Goal: Task Accomplishment & Management: Use online tool/utility

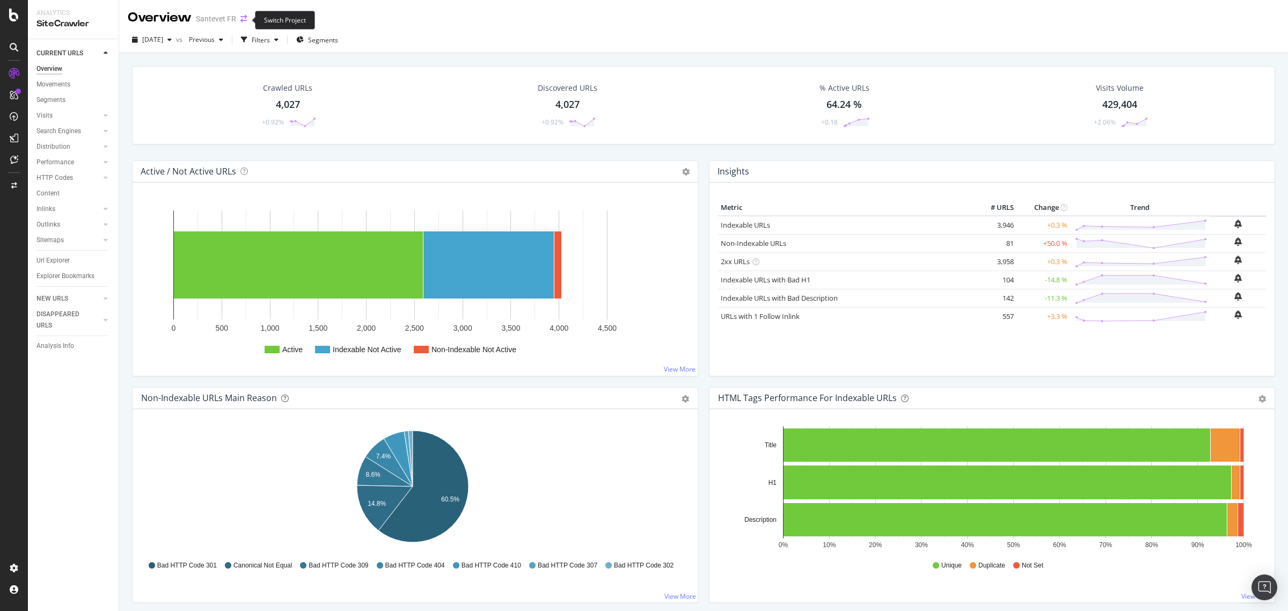
click at [243, 17] on icon "arrow-right-arrow-left" at bounding box center [244, 19] width 6 height 8
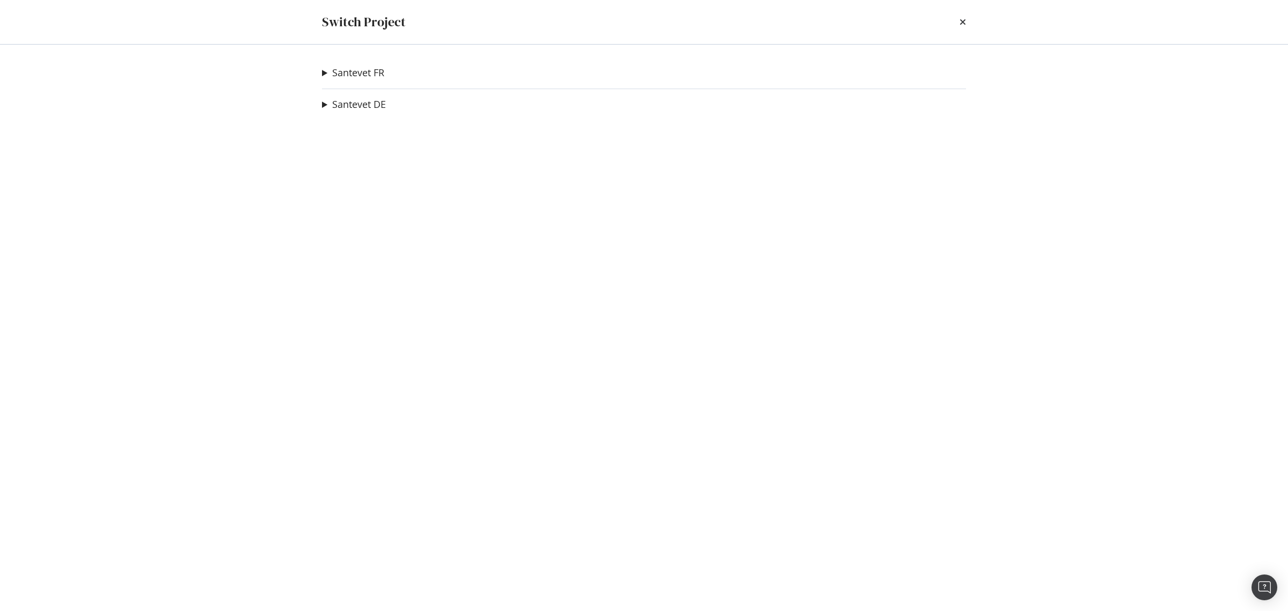
click at [324, 105] on summary "Santevet DE" at bounding box center [354, 105] width 64 height 14
click at [325, 74] on summary "Santevet FR" at bounding box center [353, 73] width 62 height 14
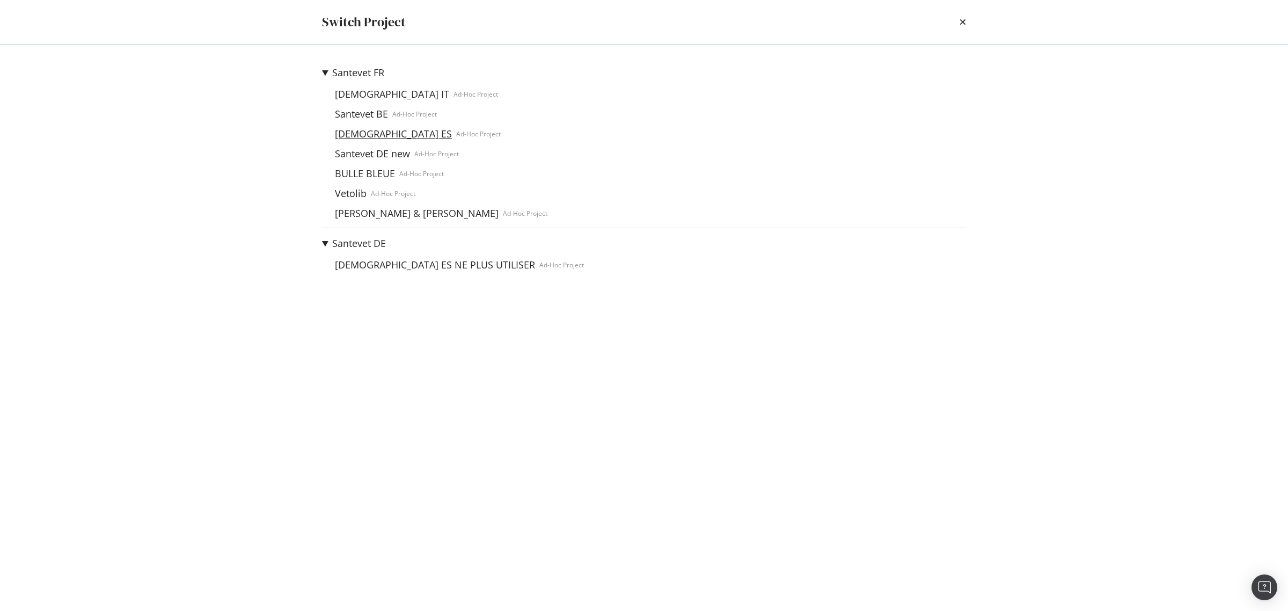
click at [360, 128] on link "[DEMOGRAPHIC_DATA] ES" at bounding box center [394, 133] width 126 height 11
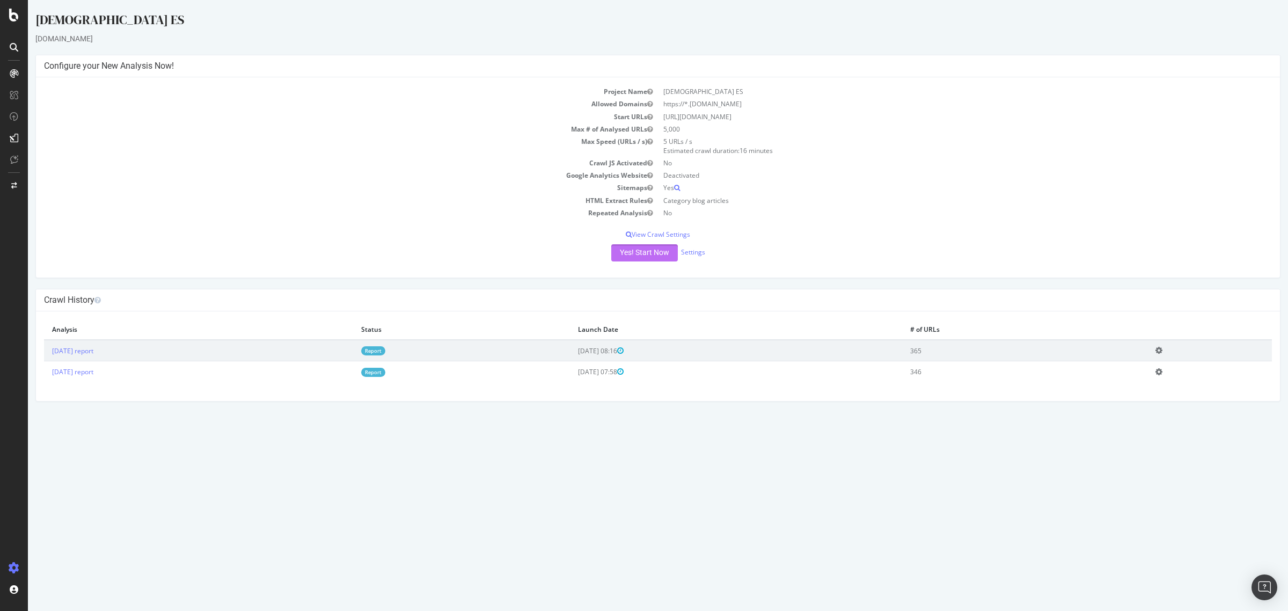
click at [644, 254] on button "Yes! Start Now" at bounding box center [644, 252] width 67 height 17
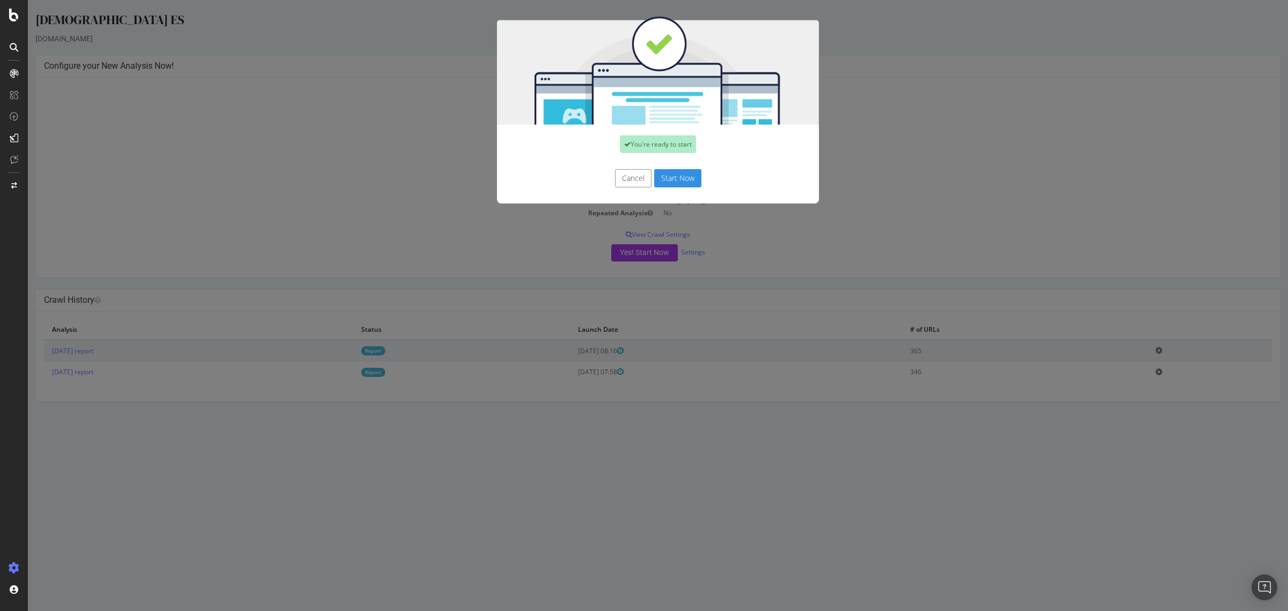
click at [658, 181] on button "Start Now" at bounding box center [677, 178] width 47 height 18
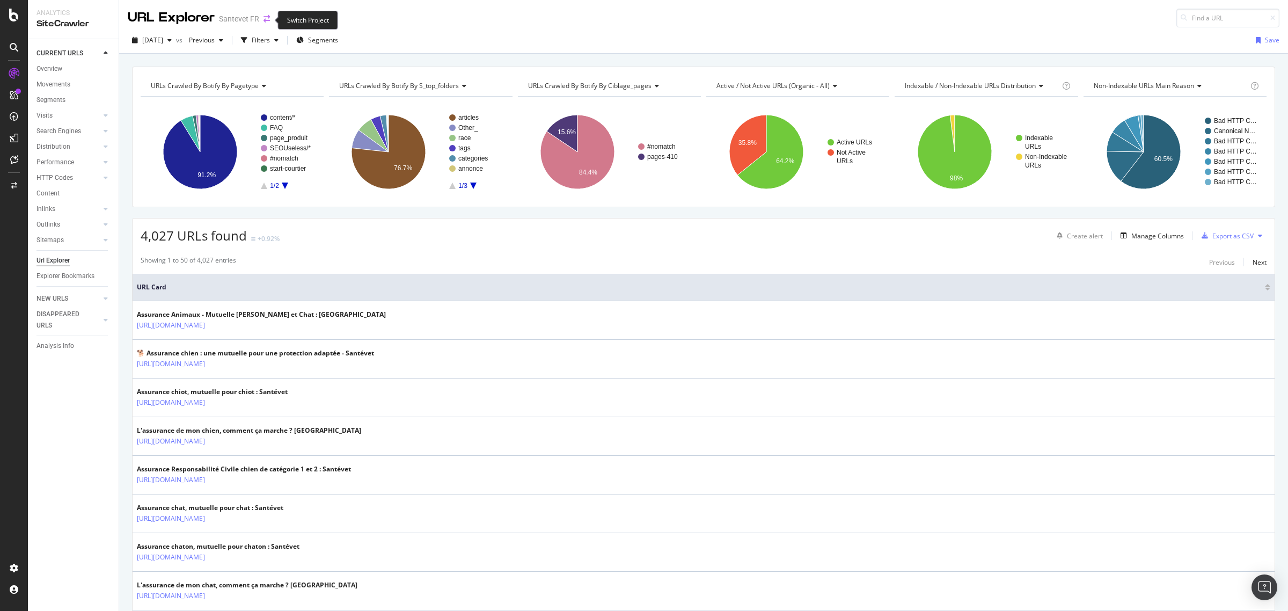
click at [264, 19] on icon "arrow-right-arrow-left" at bounding box center [267, 19] width 6 height 8
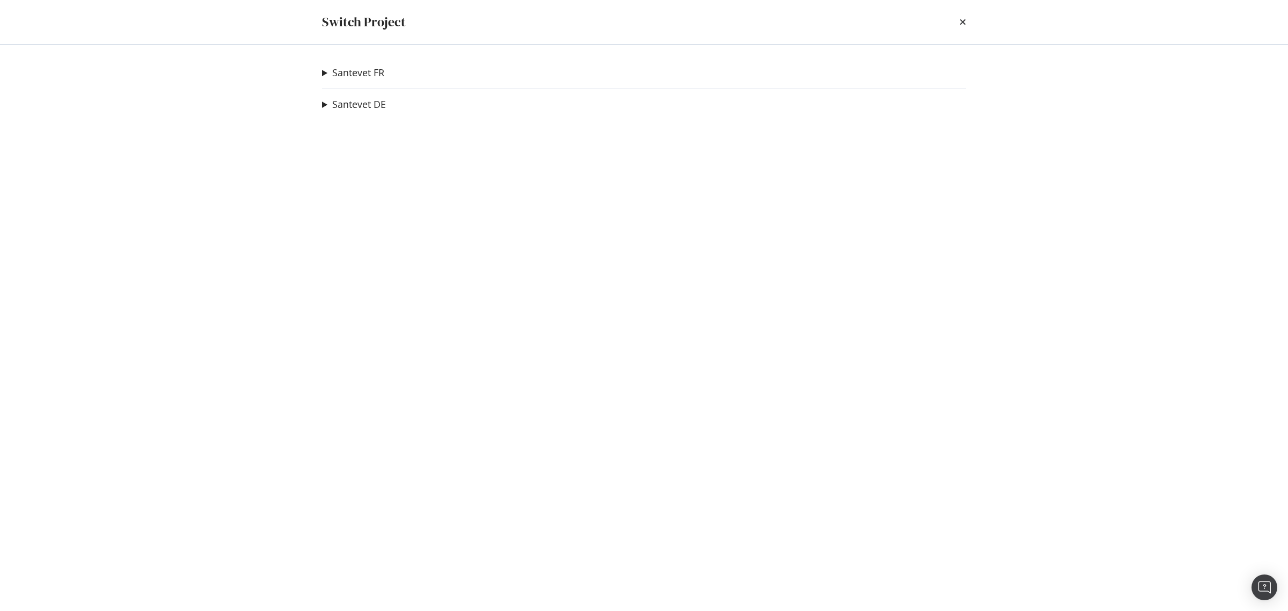
click at [321, 69] on div "Santevet FR Santevet ES Ad-Hoc Project Santevet IT Ad-Hoc Project Santevet BE A…" at bounding box center [644, 328] width 687 height 566
click at [325, 73] on summary "Santevet FR" at bounding box center [353, 73] width 62 height 14
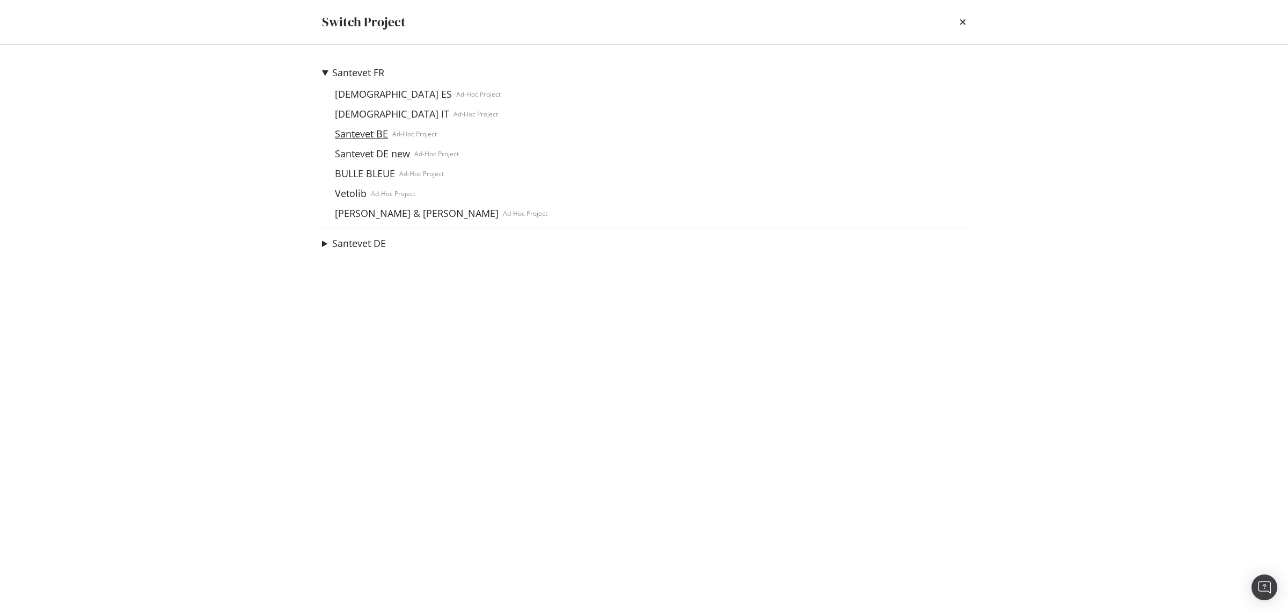
click at [367, 130] on link "Santevet BE" at bounding box center [362, 133] width 62 height 11
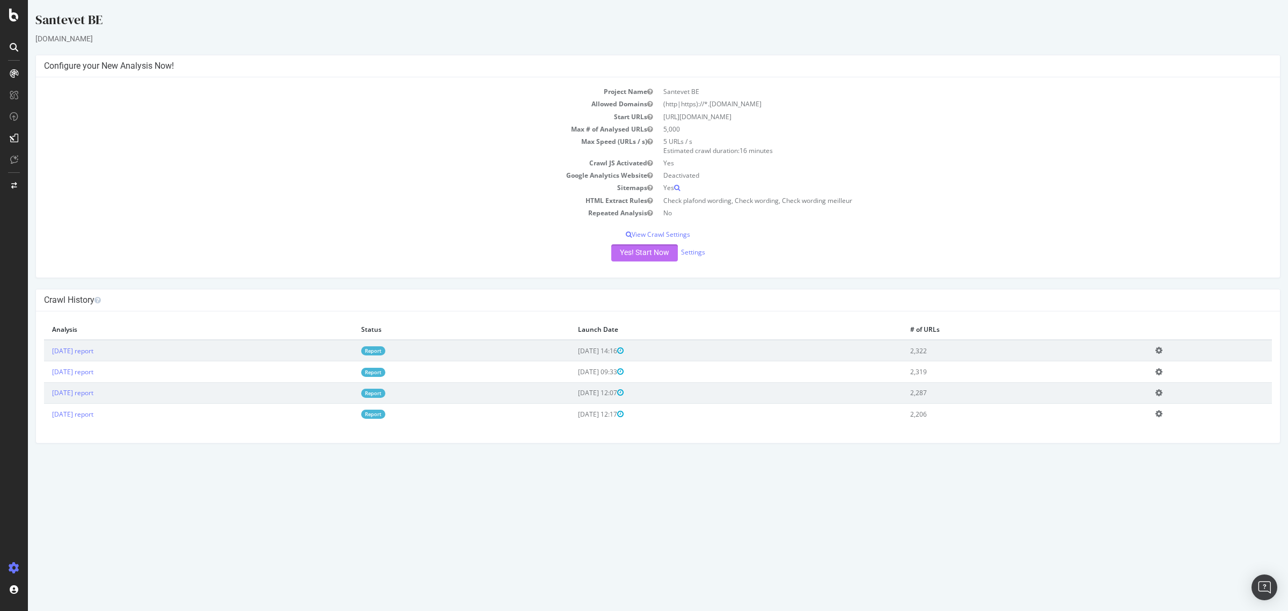
click at [622, 250] on button "Yes! Start Now" at bounding box center [644, 252] width 67 height 17
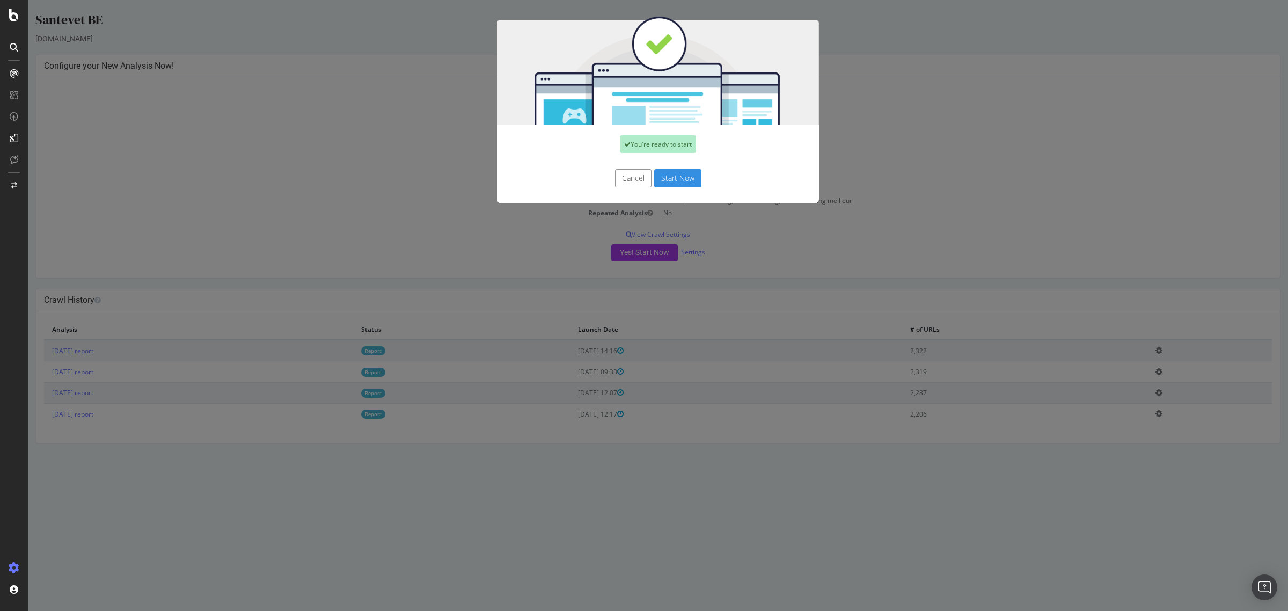
click at [661, 178] on button "Start Now" at bounding box center [677, 178] width 47 height 18
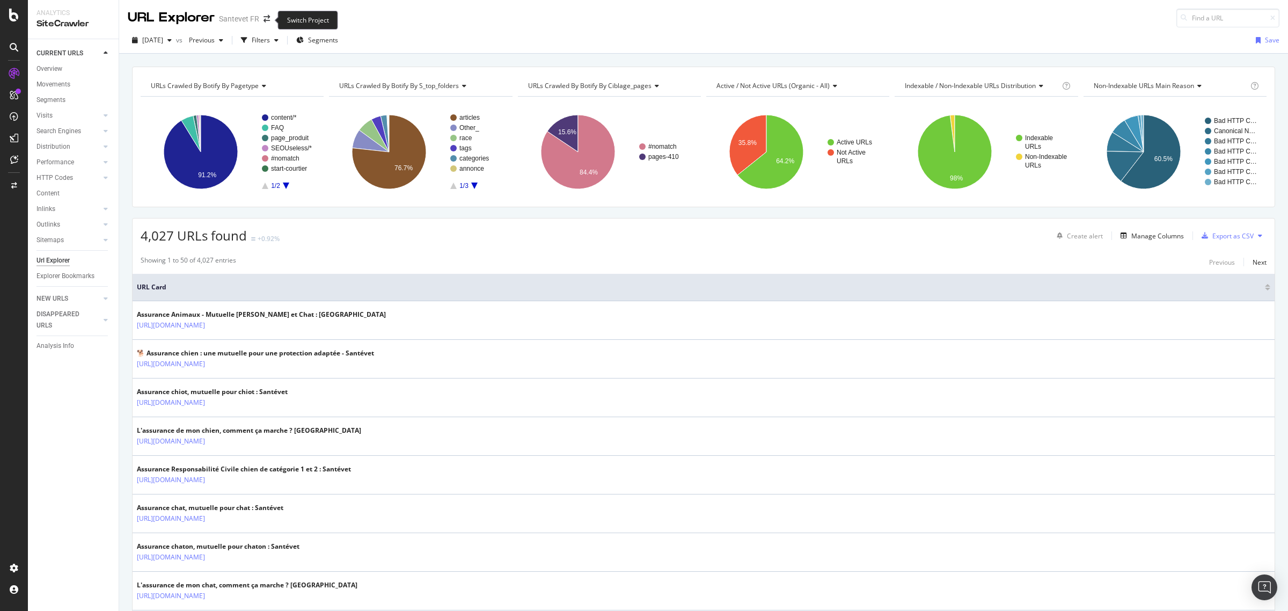
click at [261, 21] on span at bounding box center [266, 19] width 15 height 8
click at [266, 21] on icon "arrow-right-arrow-left" at bounding box center [267, 19] width 6 height 8
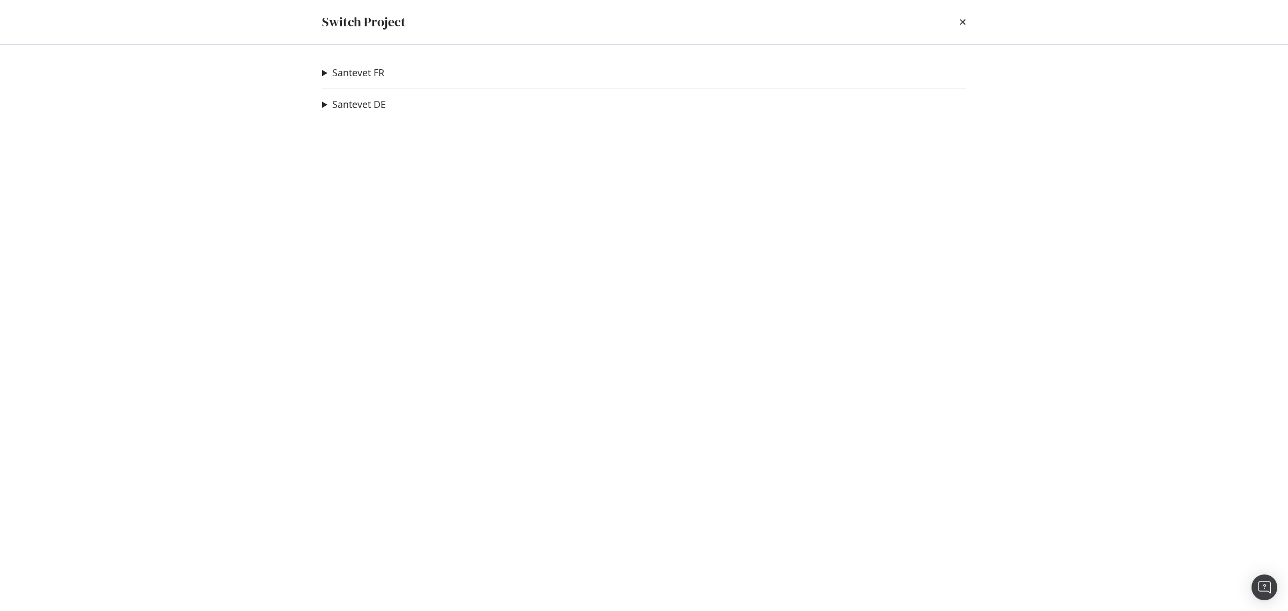
click at [321, 73] on div "[DEMOGRAPHIC_DATA] BE Ad-Hoc Project Santevet ES Ad-Hoc Project Santevet IT Ad-…" at bounding box center [644, 328] width 687 height 566
click at [323, 74] on summary "Santevet FR" at bounding box center [353, 73] width 62 height 14
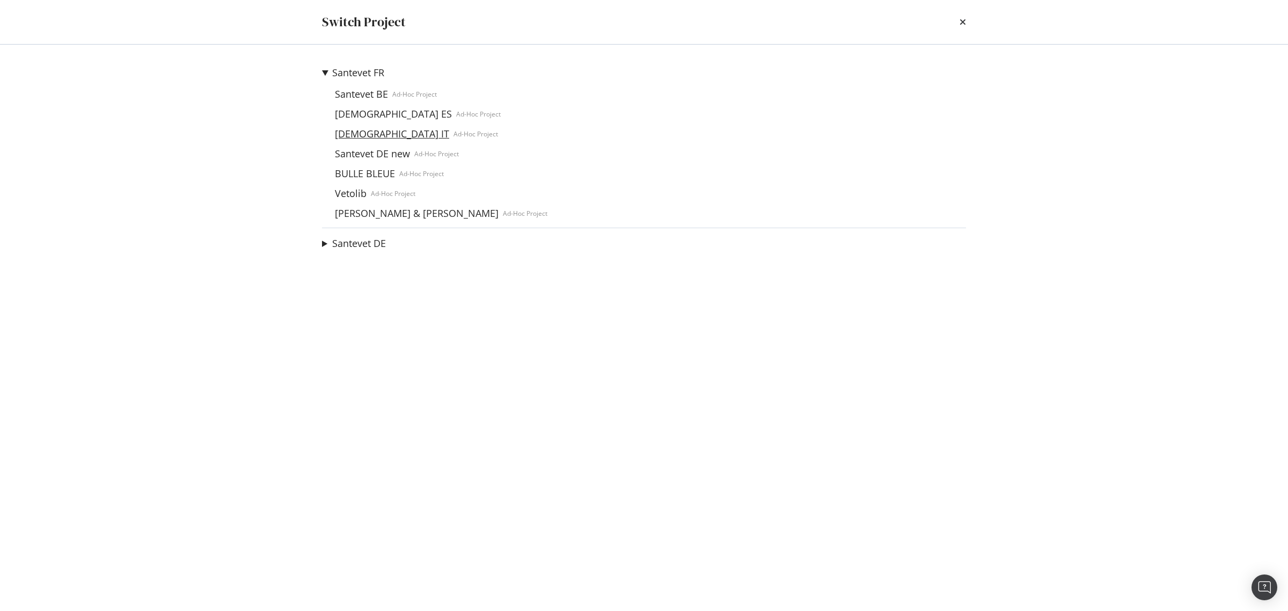
click at [358, 129] on link "[DEMOGRAPHIC_DATA] IT" at bounding box center [392, 133] width 123 height 11
